Goal: Task Accomplishment & Management: Manage account settings

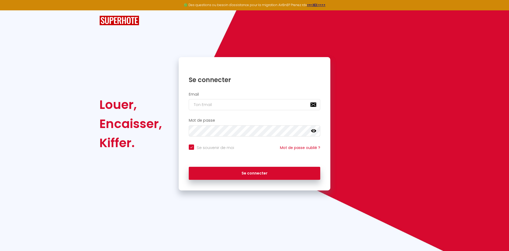
click at [47, 102] on div "Louer, Encaisser, Kiffer. Se connecter Email Mot de passe false Se souvenir de …" at bounding box center [254, 100] width 509 height 180
click at [207, 102] on input "email" at bounding box center [255, 104] width 132 height 11
type input "[EMAIL_ADDRESS][DOMAIN_NAME]"
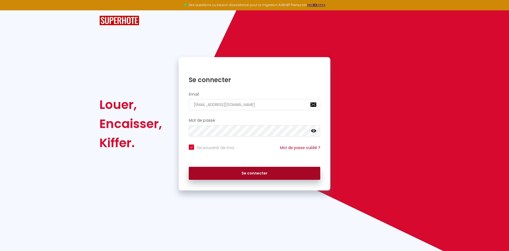
click at [236, 168] on button "Se connecter" at bounding box center [255, 173] width 132 height 13
checkbox input "true"
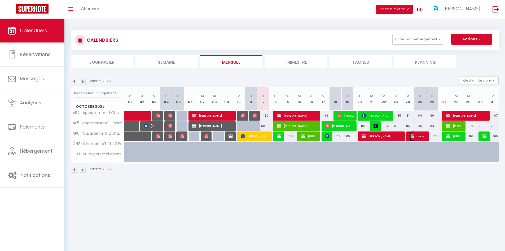
click at [420, 136] on span "Unavailable (R250732329)" at bounding box center [418, 136] width 16 height 10
select select "OK"
select select "KO"
select select "0"
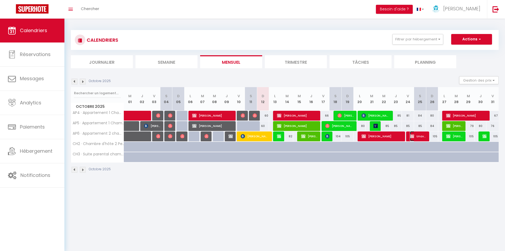
select select "1"
select select
